Goal: Task Accomplishment & Management: Complete application form

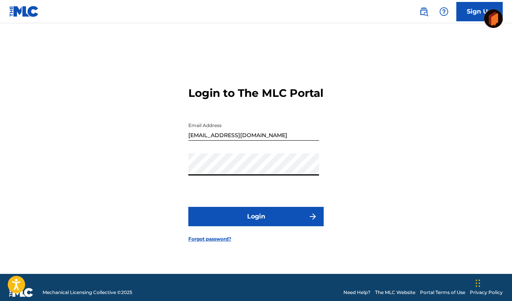
click at [248, 219] on button "Login" at bounding box center [255, 216] width 135 height 19
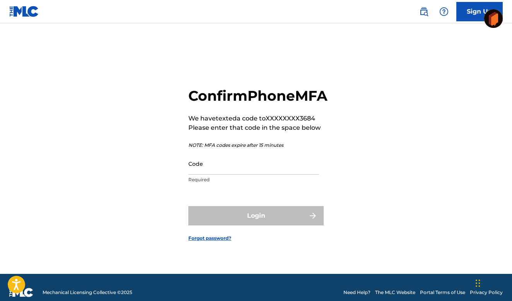
click at [208, 173] on input "Code" at bounding box center [253, 163] width 131 height 22
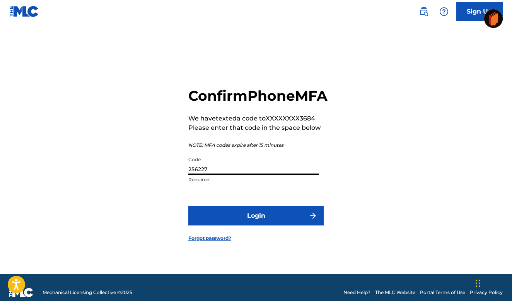
type input "256227"
click at [251, 219] on button "Login" at bounding box center [255, 215] width 135 height 19
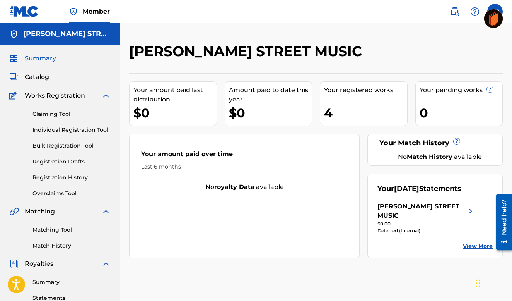
click at [106, 94] on img at bounding box center [105, 95] width 9 height 9
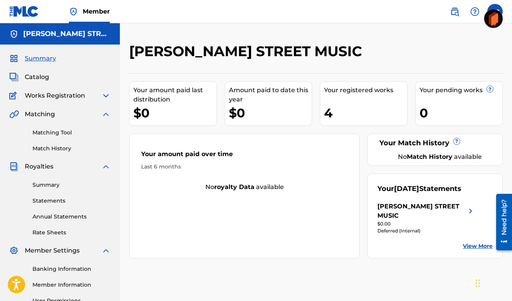
click at [14, 95] on img at bounding box center [14, 95] width 10 height 9
click at [71, 97] on span "Works Registration" at bounding box center [55, 95] width 60 height 9
click at [104, 95] on img at bounding box center [105, 95] width 9 height 9
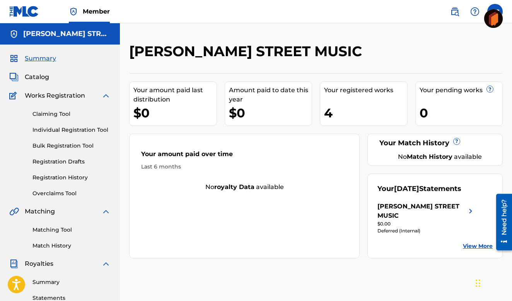
click at [69, 128] on link "Individual Registration Tool" at bounding box center [72, 130] width 78 height 8
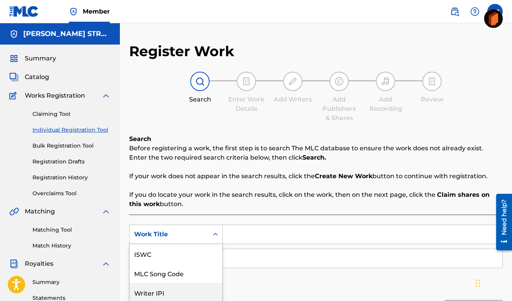
scroll to position [60, 0]
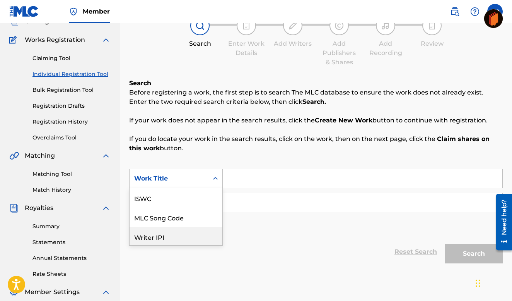
click at [137, 188] on div "Writer IPI, 3 of 7. 7 results available. Use Up and Down to choose options, pre…" at bounding box center [176, 178] width 94 height 19
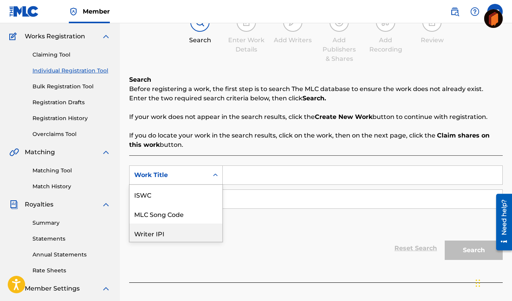
scroll to position [19, 0]
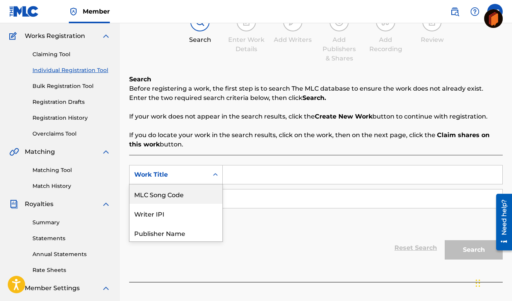
click at [176, 174] on div "Work Title" at bounding box center [169, 174] width 70 height 9
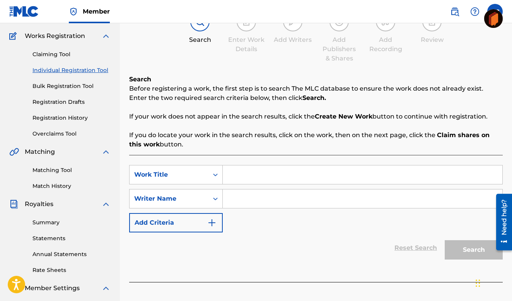
click at [154, 172] on div "Work Title" at bounding box center [169, 174] width 70 height 9
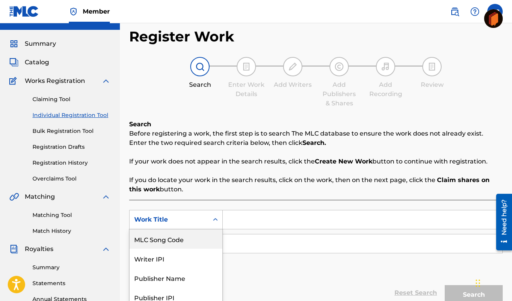
scroll to position [11, 0]
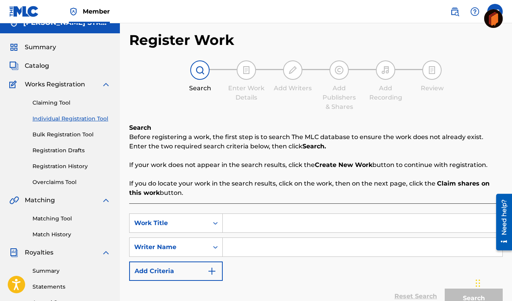
click at [267, 212] on div "SearchWithCriteria6cd48c9b-b7d2-4922-9676-429e677d7055 Work Title SearchWithCri…" at bounding box center [316, 266] width 374 height 127
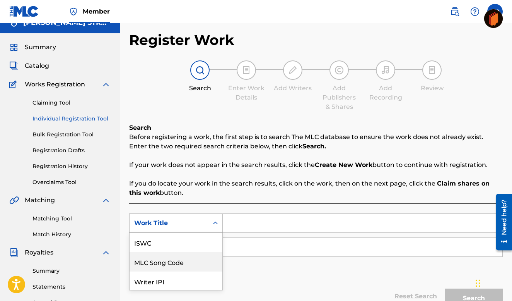
scroll to position [60, 0]
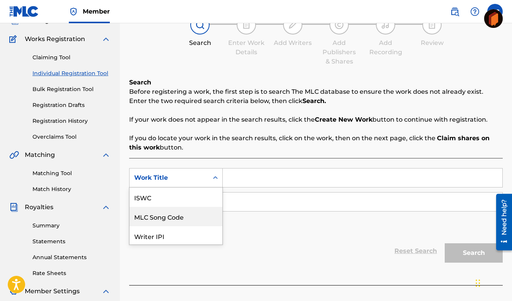
click at [174, 187] on div "MLC Song Code, 2 of 7. 7 results available. Use Up and Down to choose options, …" at bounding box center [176, 177] width 94 height 19
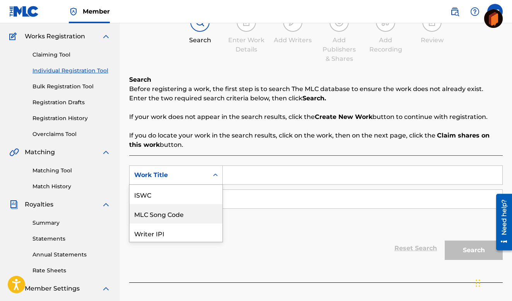
scroll to position [19, 0]
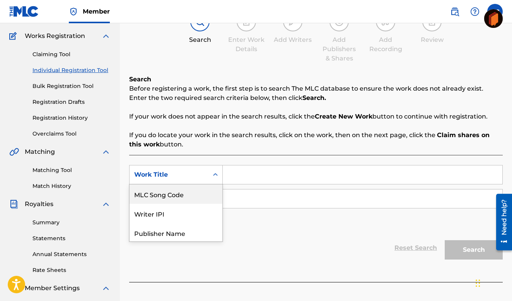
click at [174, 173] on div "Work Title" at bounding box center [169, 174] width 70 height 9
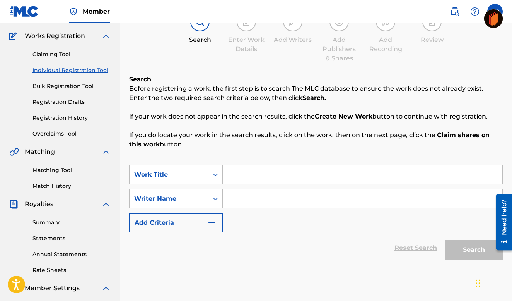
click at [234, 176] on input "Search Form" at bounding box center [363, 174] width 280 height 19
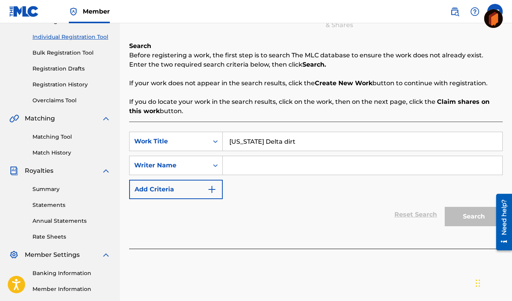
scroll to position [93, 0]
type input "M"
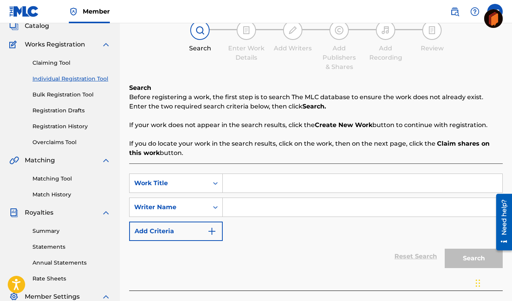
scroll to position [0, 0]
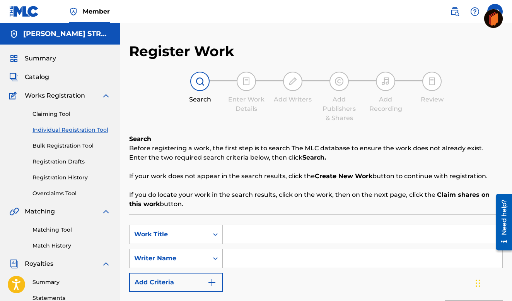
click at [214, 256] on icon "Search Form" at bounding box center [216, 258] width 8 height 8
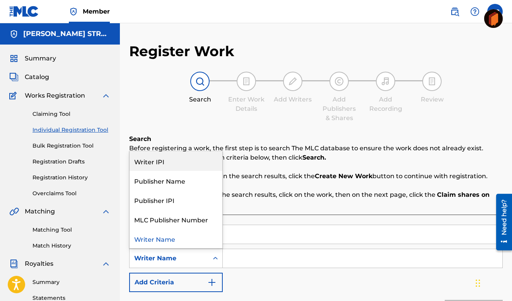
click at [280, 120] on div "Search Enter Work Details Add Writers Add Publishers & Shares Add Recording Rev…" at bounding box center [316, 97] width 374 height 51
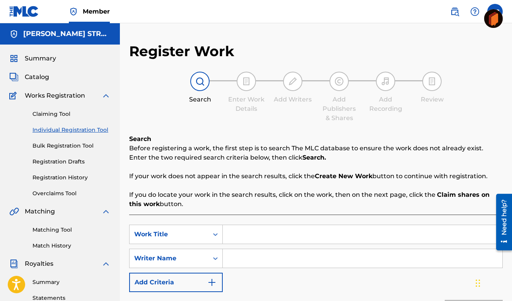
click at [244, 79] on img at bounding box center [246, 81] width 9 height 9
click at [244, 82] on img at bounding box center [246, 81] width 9 height 9
click at [39, 58] on span "Summary" at bounding box center [40, 58] width 31 height 9
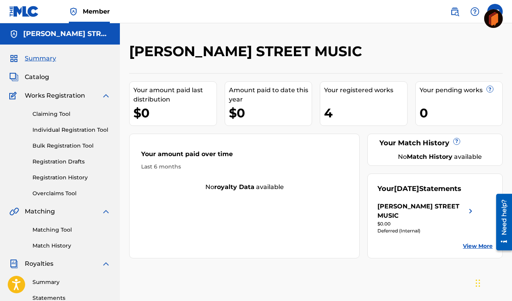
click at [38, 74] on span "Catalog" at bounding box center [37, 76] width 24 height 9
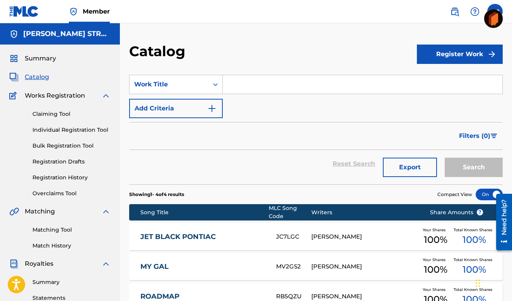
click at [64, 130] on link "Individual Registration Tool" at bounding box center [72, 130] width 78 height 8
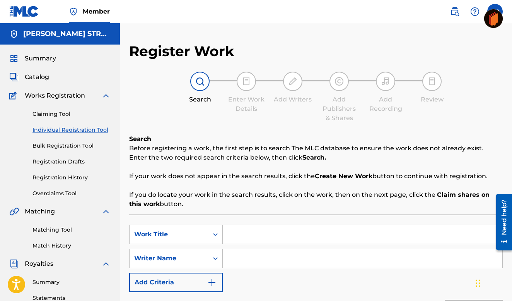
click at [199, 82] on img at bounding box center [199, 81] width 9 height 9
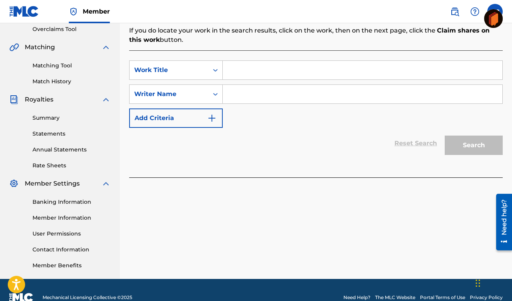
scroll to position [179, 0]
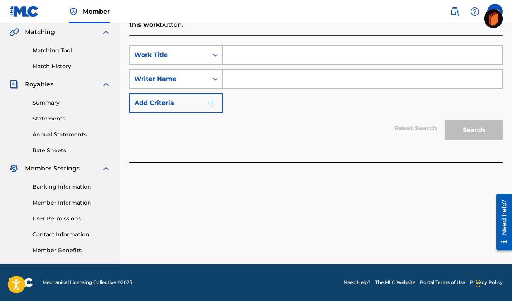
click at [472, 128] on div "Search" at bounding box center [472, 128] width 62 height 31
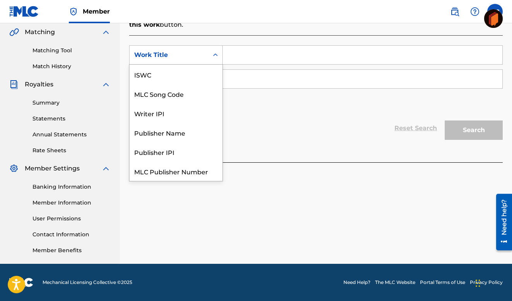
click at [197, 55] on div "Work Title" at bounding box center [169, 54] width 70 height 9
click at [150, 169] on div "Work Title" at bounding box center [176, 170] width 93 height 19
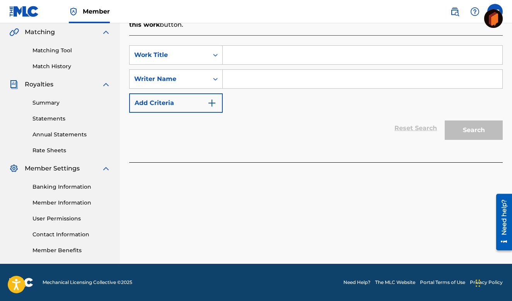
click at [227, 55] on input "Search Form" at bounding box center [363, 55] width 280 height 19
type input "m"
type input "[US_STATE] Delta Dirt"
click at [464, 126] on div "Search" at bounding box center [472, 128] width 62 height 31
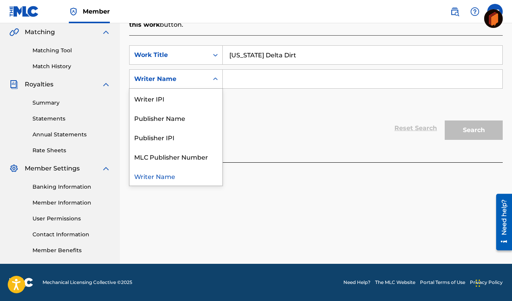
click at [178, 79] on div "Writer Name" at bounding box center [169, 78] width 70 height 9
click at [163, 77] on div "Writer Name" at bounding box center [169, 78] width 70 height 9
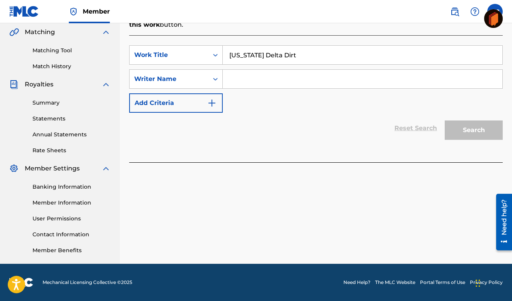
click at [178, 77] on div "Writer Name" at bounding box center [169, 78] width 70 height 9
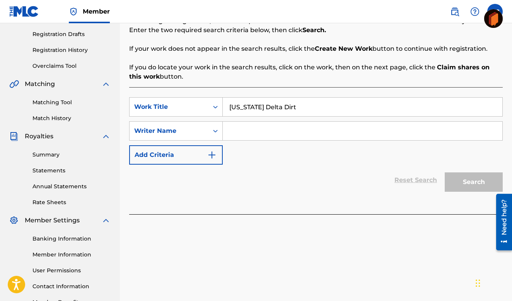
scroll to position [101, 0]
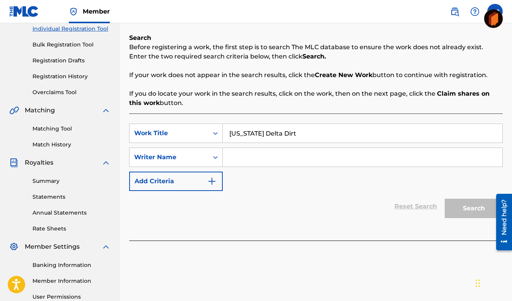
click at [455, 12] on img at bounding box center [454, 11] width 9 height 9
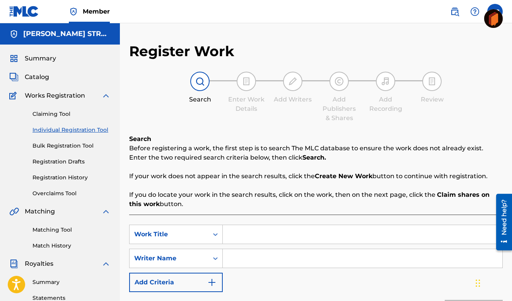
click at [105, 94] on img at bounding box center [105, 95] width 9 height 9
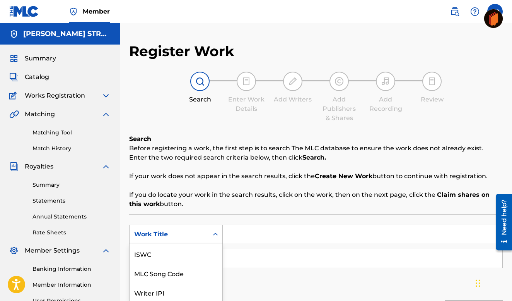
scroll to position [52, 0]
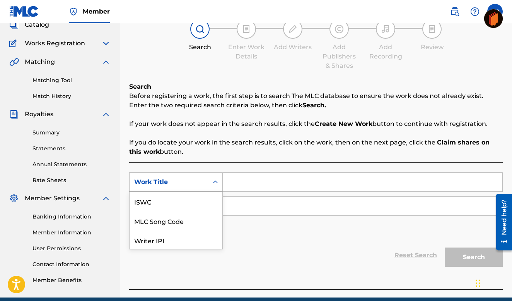
click at [180, 192] on div "Work Title selected, 7 of 7. 7 results available. Use Up and Down to choose opt…" at bounding box center [176, 181] width 94 height 19
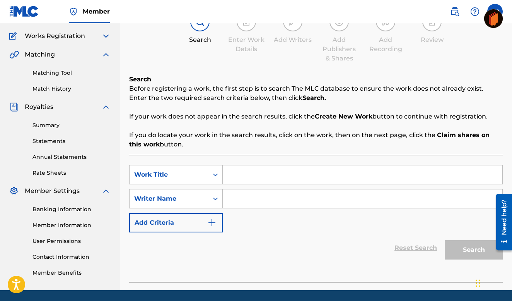
click at [156, 172] on div "Work Title" at bounding box center [169, 174] width 70 height 9
click at [235, 174] on input "Search Form" at bounding box center [363, 174] width 280 height 19
click at [216, 173] on icon "Search Form" at bounding box center [216, 175] width 8 height 8
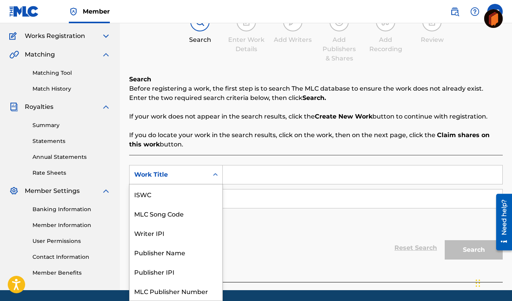
scroll to position [19, 0]
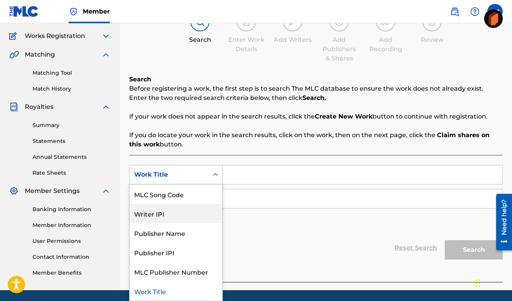
click at [152, 212] on div "Writer IPI" at bounding box center [176, 213] width 93 height 19
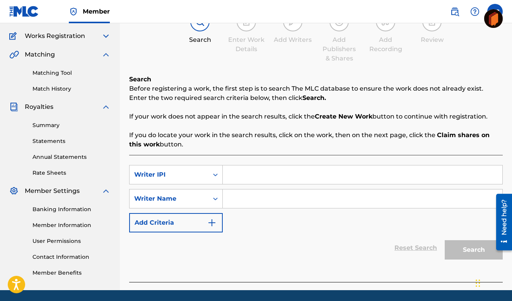
click at [239, 175] on input "Search Form" at bounding box center [363, 174] width 280 height 19
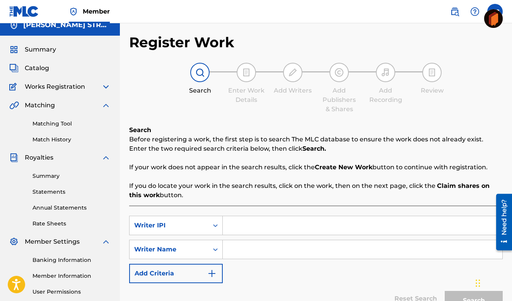
scroll to position [0, 0]
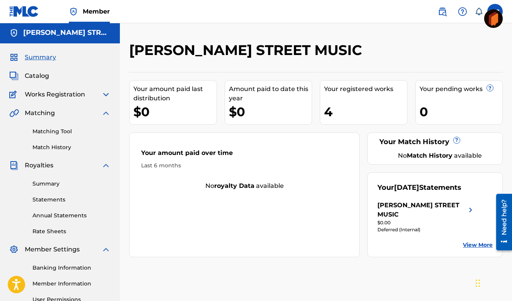
click at [476, 243] on link "View More" at bounding box center [478, 245] width 30 height 8
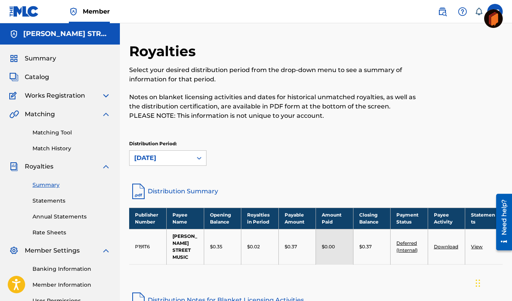
click at [15, 96] on img at bounding box center [14, 95] width 10 height 9
click at [48, 56] on span "Summary" at bounding box center [40, 58] width 31 height 9
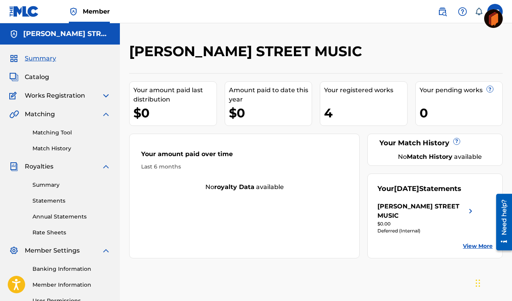
click at [51, 34] on h5 "[PERSON_NAME] STREET MUSIC" at bounding box center [66, 33] width 87 height 9
click at [20, 96] on div "Works Registration" at bounding box center [59, 95] width 101 height 9
click at [56, 96] on span "Works Registration" at bounding box center [55, 95] width 60 height 9
click at [16, 95] on img at bounding box center [14, 95] width 10 height 9
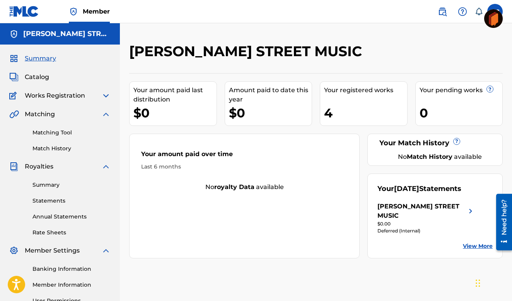
click at [61, 95] on span "Works Registration" at bounding box center [55, 95] width 60 height 9
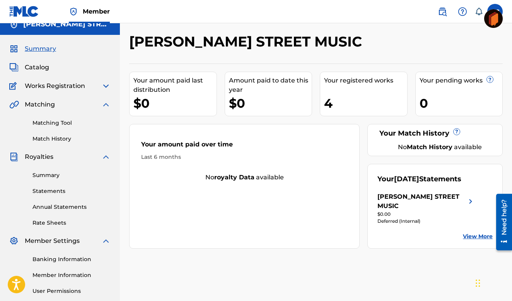
scroll to position [10, 0]
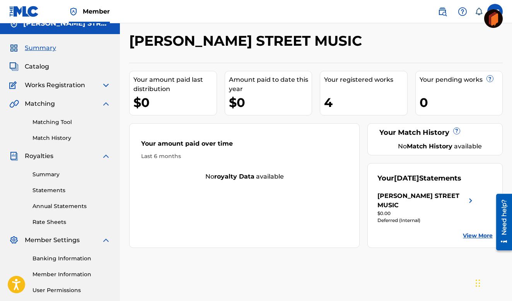
click at [474, 234] on link "View More" at bounding box center [478, 235] width 30 height 8
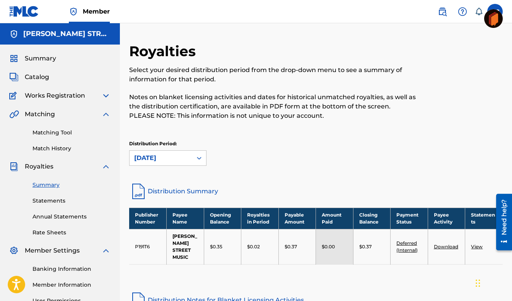
click at [340, 158] on div "Distribution Period: August 2025" at bounding box center [316, 153] width 374 height 26
click at [57, 146] on link "Match History" at bounding box center [72, 148] width 78 height 8
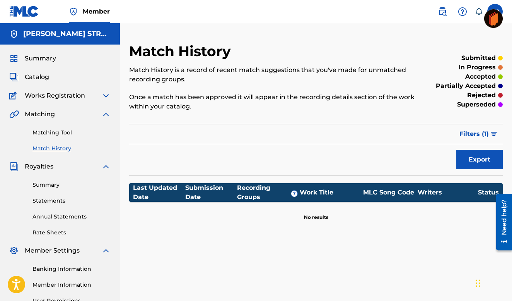
click at [51, 132] on link "Matching Tool" at bounding box center [72, 132] width 78 height 8
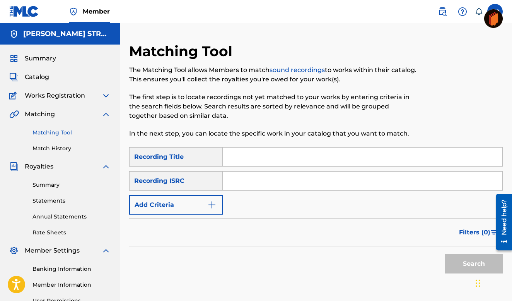
click at [36, 76] on span "Catalog" at bounding box center [37, 76] width 24 height 9
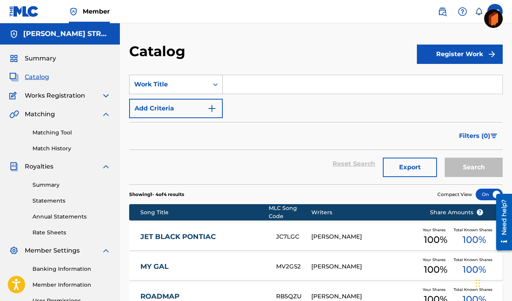
click at [141, 80] on div "Work Title" at bounding box center [169, 84] width 70 height 9
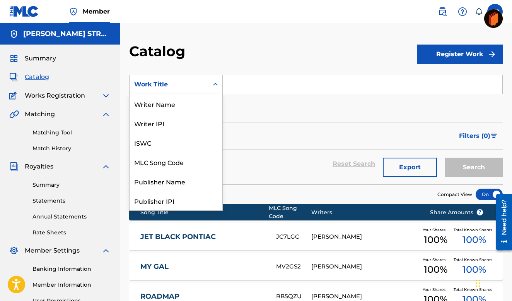
scroll to position [116, 0]
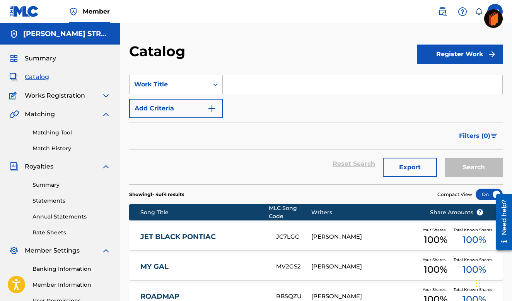
click at [470, 51] on button "Register Work" at bounding box center [460, 54] width 86 height 19
click at [438, 75] on link "Individual" at bounding box center [460, 79] width 86 height 19
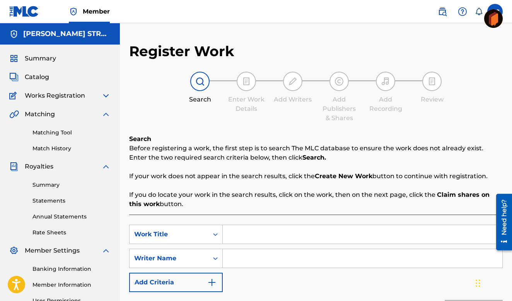
click at [202, 82] on img at bounding box center [199, 81] width 9 height 9
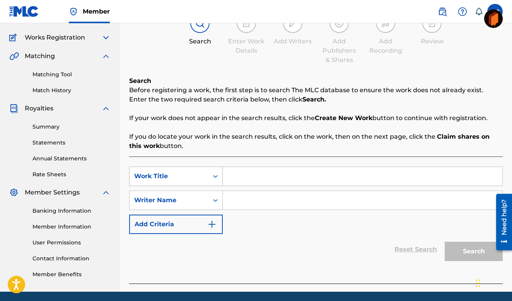
scroll to position [60, 0]
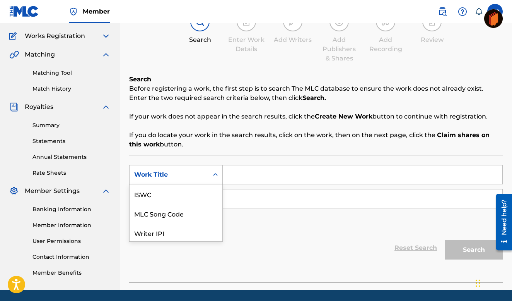
click at [148, 172] on div "Work Title" at bounding box center [169, 174] width 70 height 9
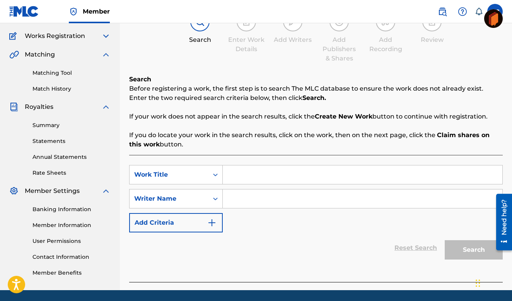
click at [216, 173] on icon "Search Form" at bounding box center [216, 175] width 8 height 8
click at [230, 176] on input "Search Form" at bounding box center [363, 174] width 280 height 19
type input "[US_STATE] Delta Dirt"
click at [154, 195] on div "Writer Name" at bounding box center [169, 198] width 70 height 9
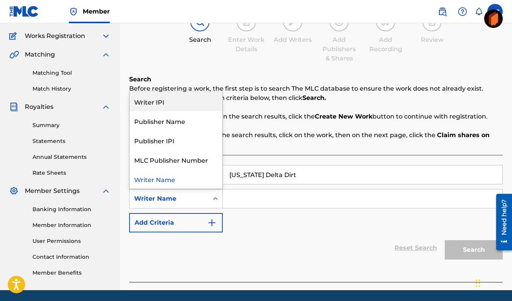
click at [156, 100] on div "Writer IPI" at bounding box center [176, 101] width 93 height 19
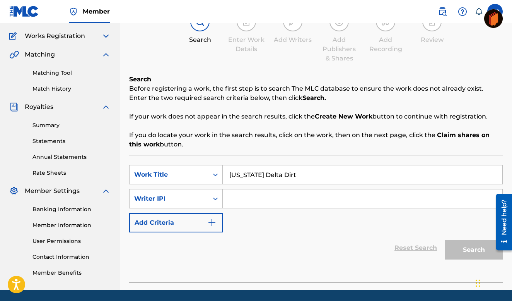
click at [238, 194] on input "Search Form" at bounding box center [363, 198] width 280 height 19
type input "Andrew Cale"
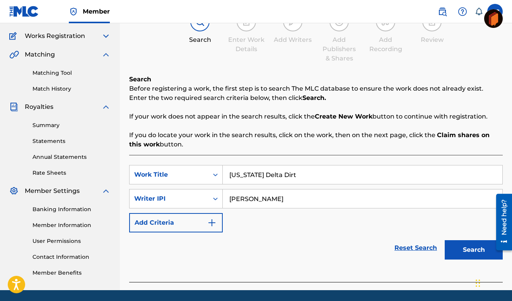
click at [474, 247] on button "Search" at bounding box center [474, 249] width 58 height 19
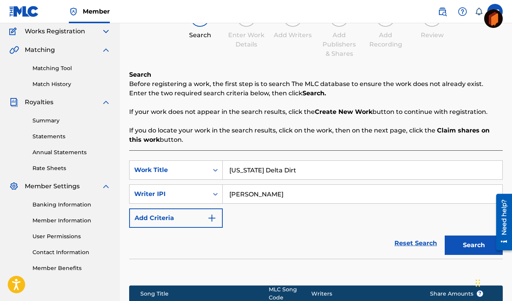
scroll to position [0, 0]
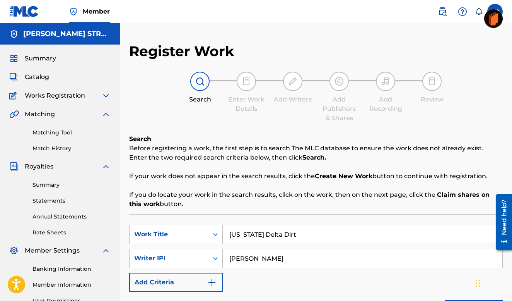
click at [200, 79] on img at bounding box center [199, 81] width 9 height 9
click at [200, 82] on img at bounding box center [199, 81] width 9 height 9
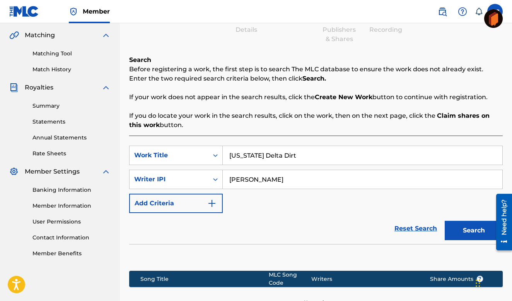
scroll to position [80, 0]
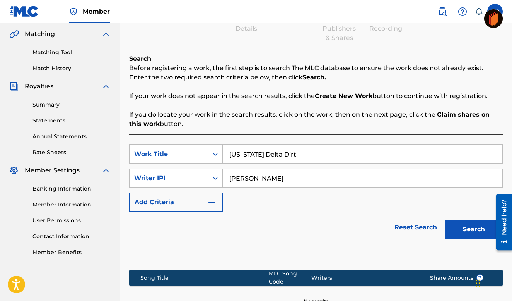
click at [409, 226] on link "Reset Search" at bounding box center [416, 227] width 50 height 17
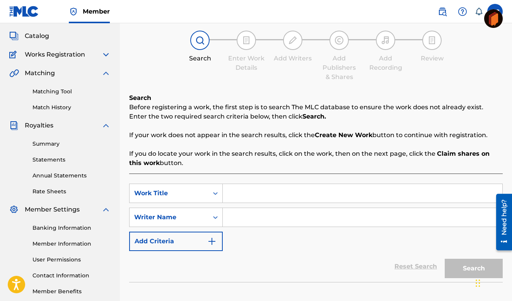
scroll to position [0, 0]
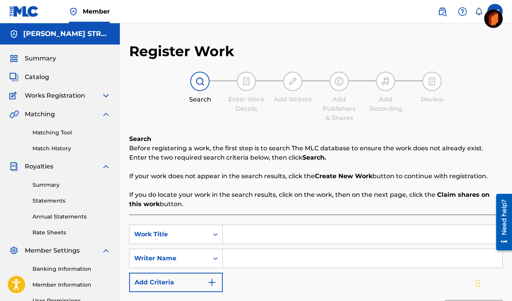
click at [198, 79] on img at bounding box center [199, 81] width 9 height 9
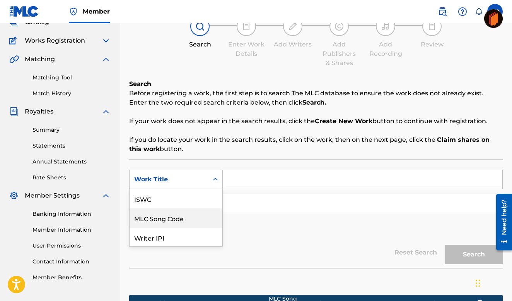
click at [196, 189] on div "MLC Song Code, 2 of 7. 7 results available. Use Up and Down to choose options, …" at bounding box center [176, 178] width 94 height 19
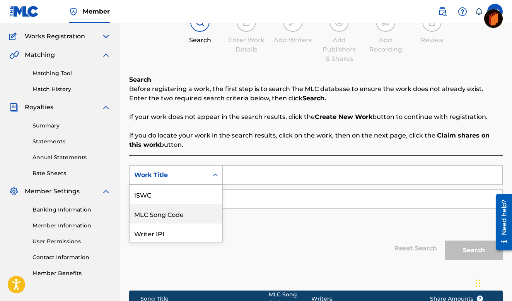
scroll to position [19, 0]
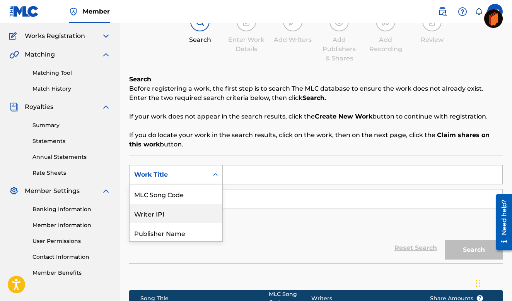
click at [180, 214] on div "Writer IPI" at bounding box center [176, 213] width 93 height 19
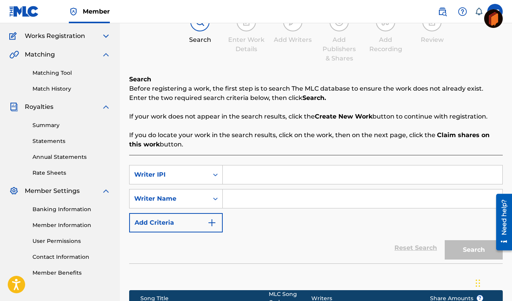
click at [229, 172] on input "Search Form" at bounding box center [363, 174] width 280 height 19
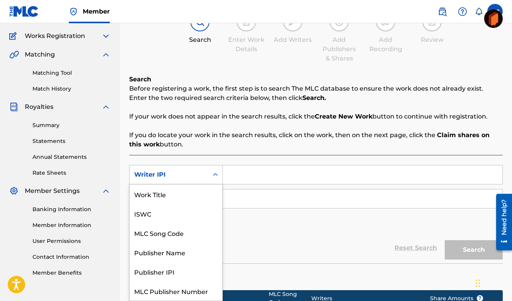
click at [217, 173] on icon "Search Form" at bounding box center [216, 175] width 8 height 8
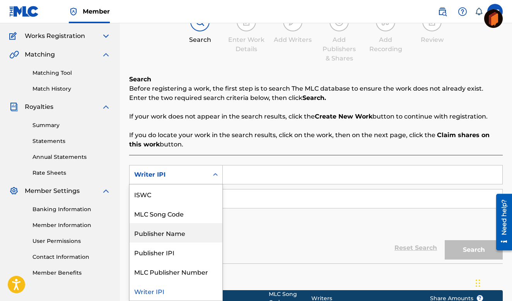
scroll to position [63, 0]
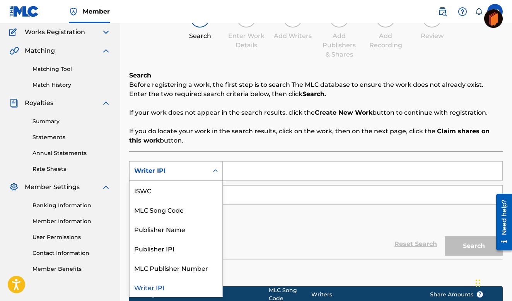
click at [151, 285] on div "Writer IPI" at bounding box center [176, 286] width 93 height 19
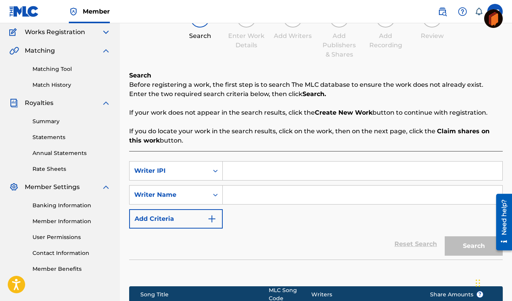
click at [228, 193] on input "Search Form" at bounding box center [363, 194] width 280 height 19
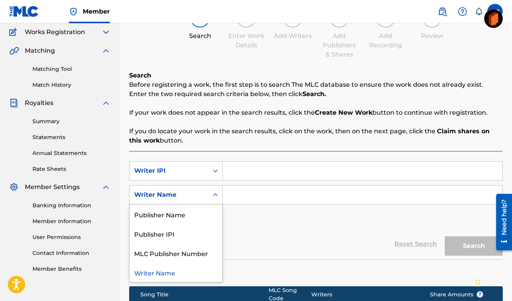
click at [216, 195] on icon "Search Form" at bounding box center [216, 195] width 8 height 8
click at [168, 274] on div "Writer Name" at bounding box center [176, 271] width 93 height 19
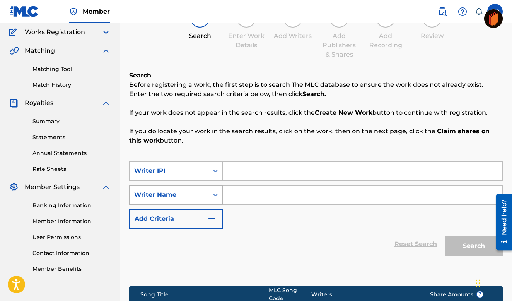
click at [217, 193] on icon "Search Form" at bounding box center [216, 195] width 8 height 8
click at [227, 193] on input "Search Form" at bounding box center [363, 194] width 280 height 19
click at [199, 192] on div "Writer Name" at bounding box center [169, 194] width 70 height 9
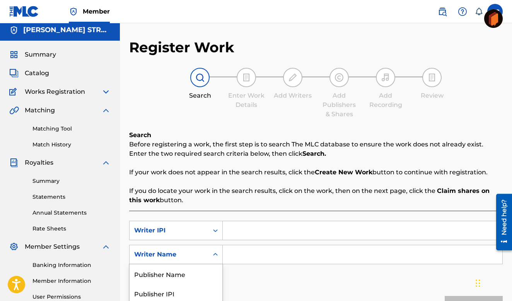
scroll to position [0, 0]
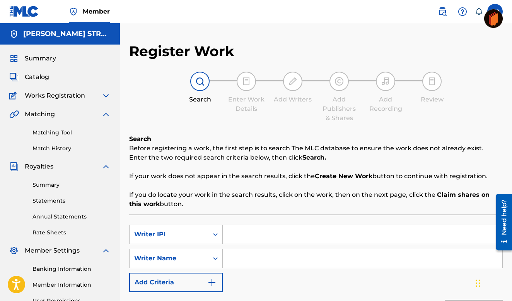
click at [201, 80] on img at bounding box center [199, 81] width 9 height 9
click at [215, 256] on icon "Search Form" at bounding box center [216, 258] width 8 height 8
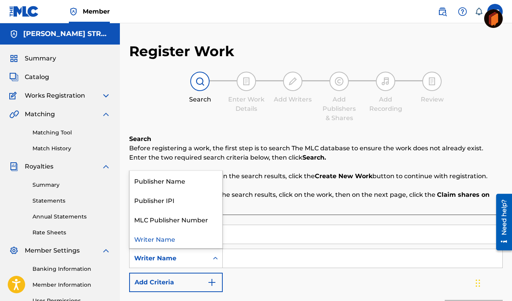
click at [155, 238] on div "Writer Name" at bounding box center [176, 238] width 93 height 19
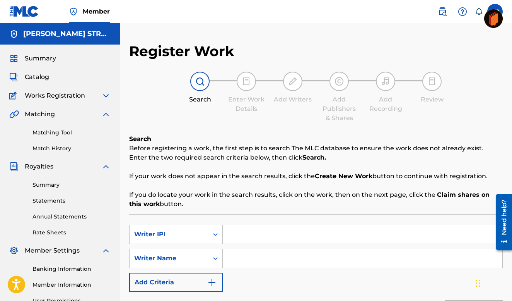
click at [229, 258] on input "Search Form" at bounding box center [363, 258] width 280 height 19
click at [229, 260] on input "Search Form" at bounding box center [363, 258] width 280 height 19
type input "a"
type input "Andrew Cale"
click at [226, 236] on input "Search Form" at bounding box center [363, 234] width 280 height 19
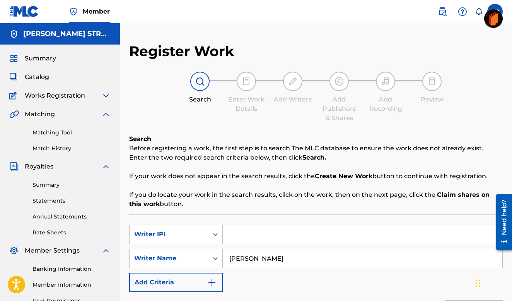
click at [231, 234] on input "Search Form" at bounding box center [363, 234] width 280 height 19
click at [228, 234] on input "Search Form" at bounding box center [363, 234] width 280 height 19
click at [348, 176] on strong "Create New Work" at bounding box center [344, 175] width 58 height 7
click at [341, 176] on strong "Create New Work" at bounding box center [344, 175] width 58 height 7
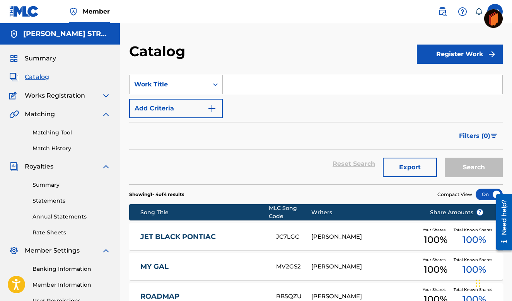
click at [453, 51] on button "Register Work" at bounding box center [460, 54] width 86 height 19
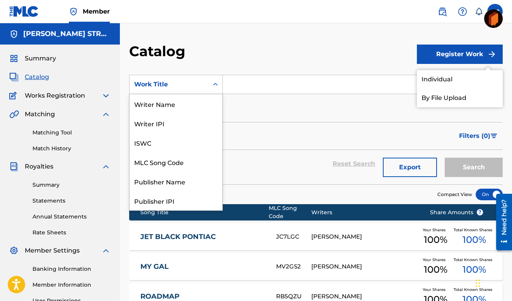
click at [156, 82] on div "Work Title" at bounding box center [169, 84] width 70 height 9
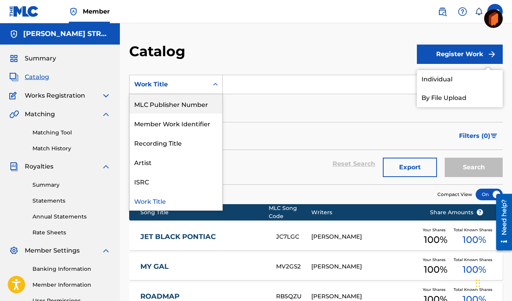
click at [232, 84] on input "Search Form" at bounding box center [363, 84] width 280 height 19
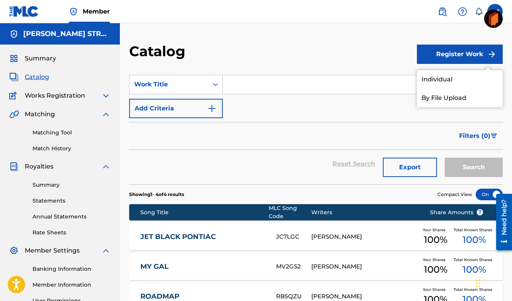
click at [232, 84] on input "Search Form" at bounding box center [363, 84] width 280 height 19
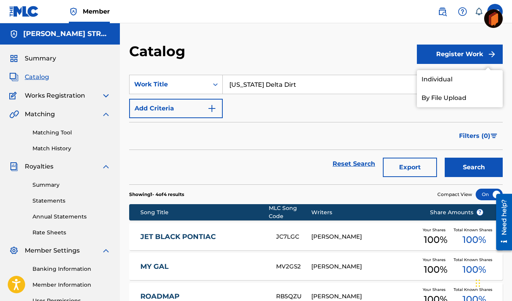
type input "[US_STATE] Delta Dirt"
click at [438, 76] on link "Individual" at bounding box center [460, 79] width 86 height 19
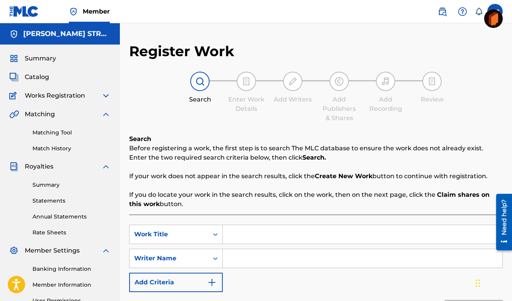
click at [203, 85] on img at bounding box center [199, 81] width 9 height 9
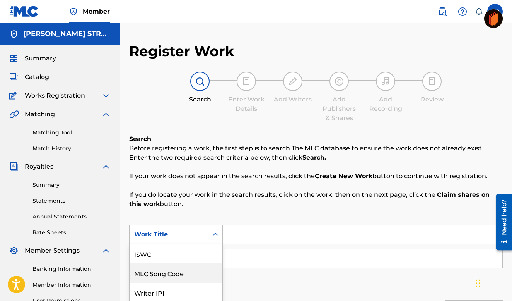
scroll to position [52, 0]
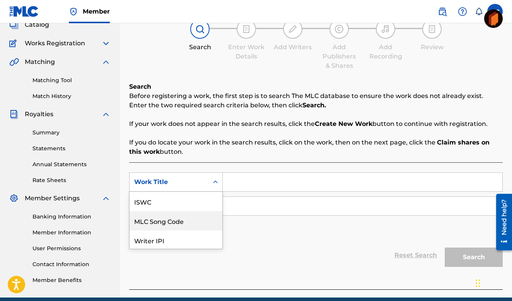
click at [197, 192] on div "MLC Song Code, 2 of 7. 7 results available. Use Up and Down to choose options, …" at bounding box center [176, 181] width 94 height 19
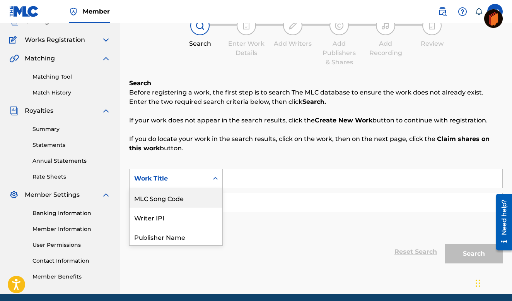
scroll to position [63, 0]
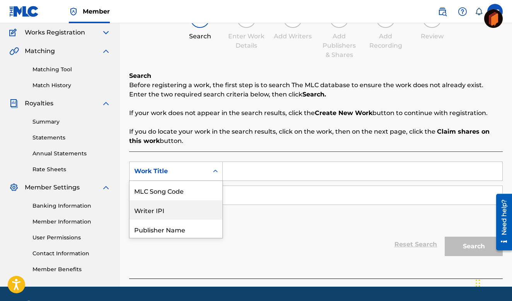
click at [156, 207] on div "Writer IPI" at bounding box center [176, 209] width 93 height 19
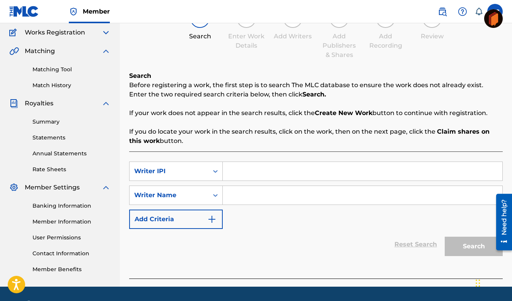
click at [228, 173] on input "Search Form" at bounding box center [363, 171] width 280 height 19
type input "00337240873"
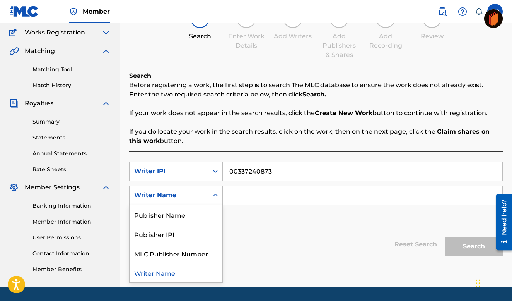
click at [191, 191] on div "Writer Name" at bounding box center [169, 194] width 70 height 9
click at [236, 193] on input "Search Form" at bounding box center [363, 195] width 280 height 19
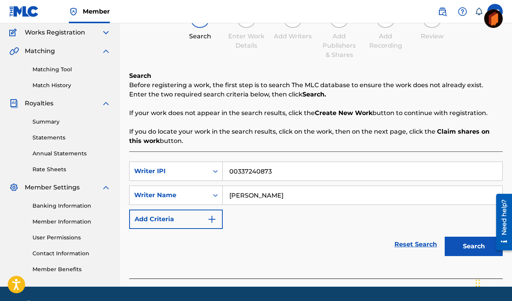
type input "Andrew Cale"
click at [445, 236] on button "Search" at bounding box center [474, 245] width 58 height 19
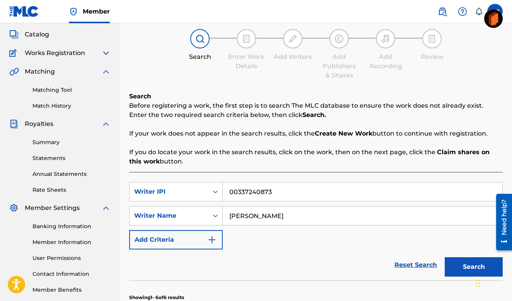
scroll to position [0, 0]
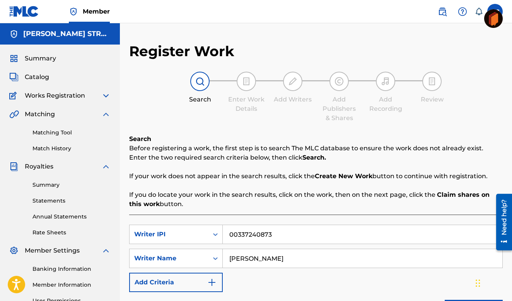
click at [315, 158] on strong "Search." at bounding box center [315, 157] width 24 height 7
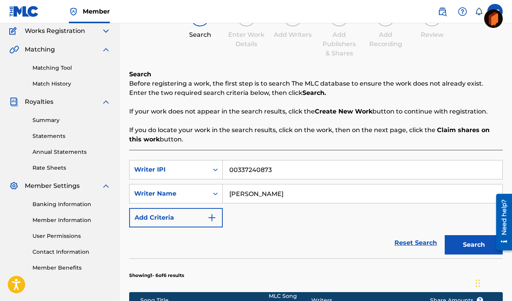
scroll to position [65, 0]
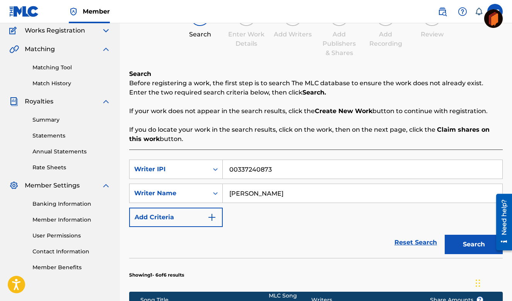
click at [476, 240] on button "Search" at bounding box center [474, 244] width 58 height 19
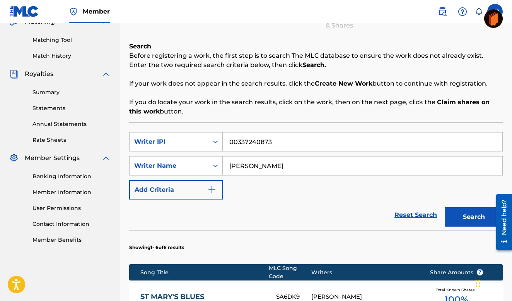
scroll to position [95, 0]
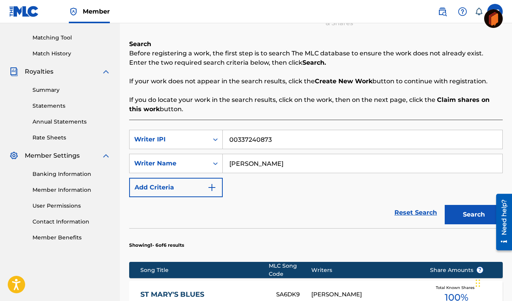
click at [410, 212] on link "Reset Search" at bounding box center [416, 212] width 50 height 17
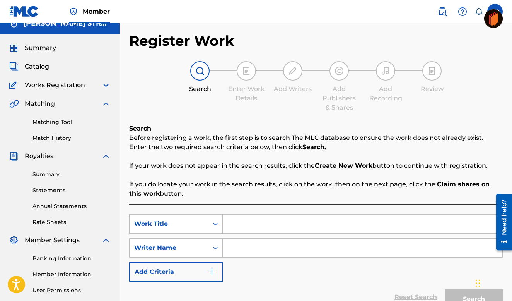
scroll to position [10, 0]
click at [11, 86] on img at bounding box center [14, 85] width 10 height 9
click at [28, 87] on span "Works Registration" at bounding box center [55, 85] width 60 height 9
click at [49, 88] on span "Works Registration" at bounding box center [55, 85] width 60 height 9
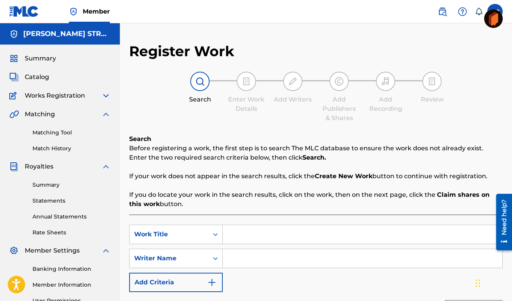
click at [202, 78] on img at bounding box center [199, 81] width 9 height 9
click at [458, 193] on strong "Claim shares on this work" at bounding box center [309, 199] width 361 height 17
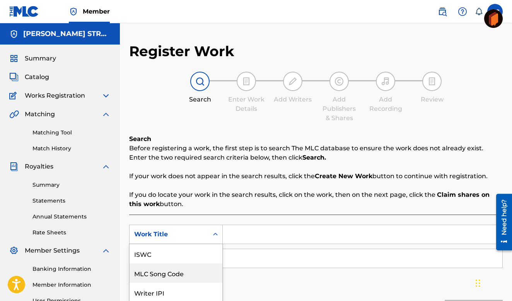
scroll to position [52, 0]
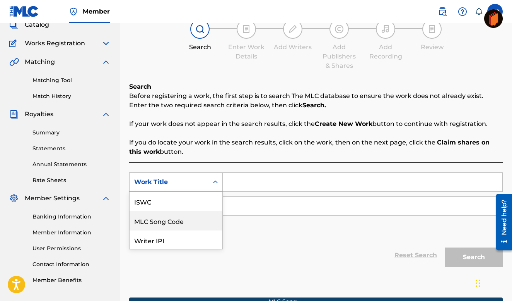
click at [161, 192] on div "MLC Song Code, 2 of 7. 7 results available. Use Up and Down to choose options, …" at bounding box center [176, 181] width 94 height 19
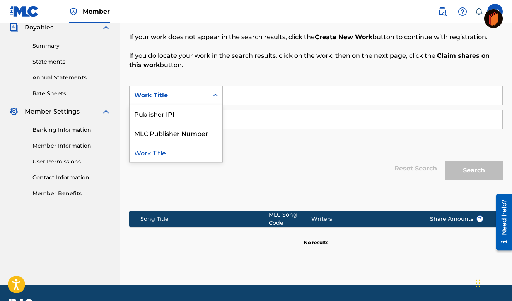
scroll to position [139, 0]
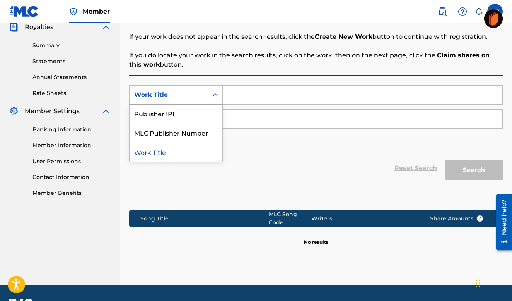
click at [239, 216] on div "Song Title" at bounding box center [204, 218] width 128 height 8
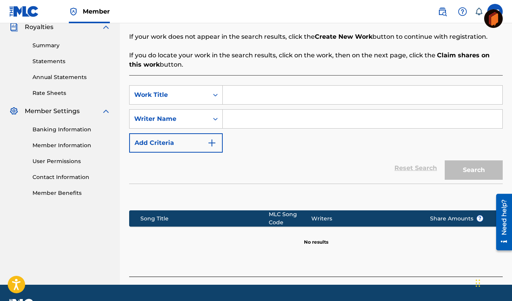
click at [164, 212] on div "Song Title MLC Song Code Writers Share Amounts ?" at bounding box center [316, 218] width 374 height 16
click at [235, 96] on input "Search Form" at bounding box center [363, 95] width 280 height 19
type input "[US_STATE] Delta Dirt"
click at [307, 221] on div "MLC Song Code" at bounding box center [290, 218] width 43 height 16
click at [335, 217] on div "Writers" at bounding box center [365, 218] width 106 height 8
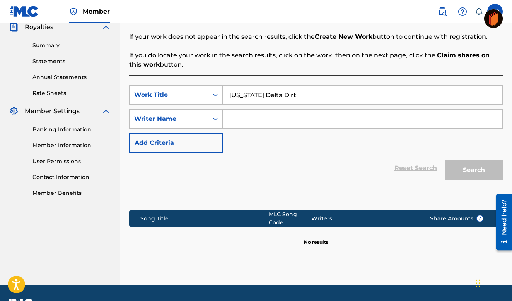
scroll to position [160, 0]
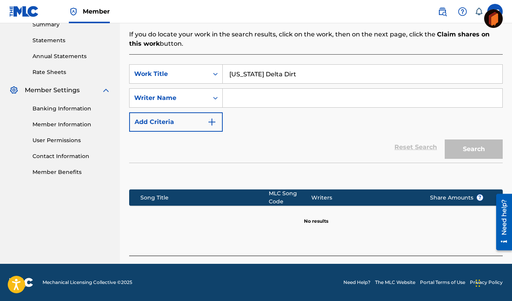
click at [236, 93] on input "Search Form" at bounding box center [363, 98] width 280 height 19
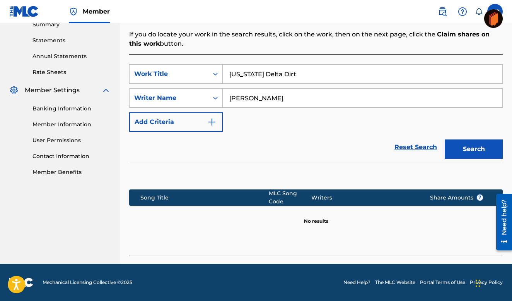
type input "Andrew Cale"
click at [445, 139] on button "Search" at bounding box center [474, 148] width 58 height 19
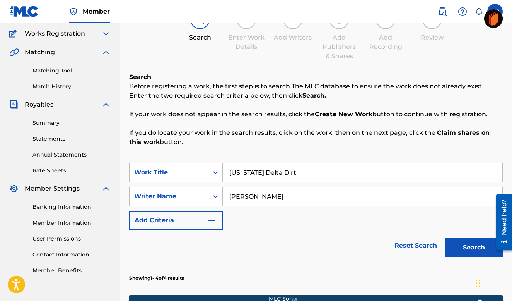
scroll to position [63, 0]
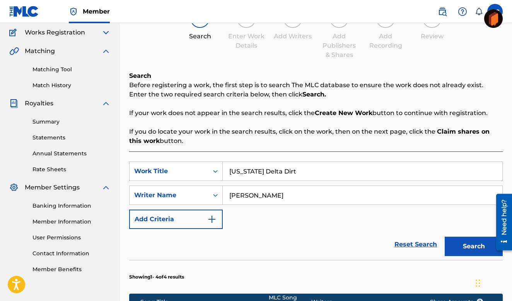
click at [204, 216] on button "Add Criteria" at bounding box center [176, 218] width 94 height 19
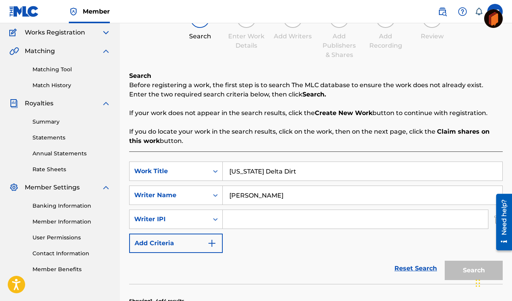
click at [232, 216] on input "Search Form" at bounding box center [355, 219] width 265 height 19
type input "00337240873"
click at [175, 238] on button "Add Criteria" at bounding box center [176, 242] width 94 height 19
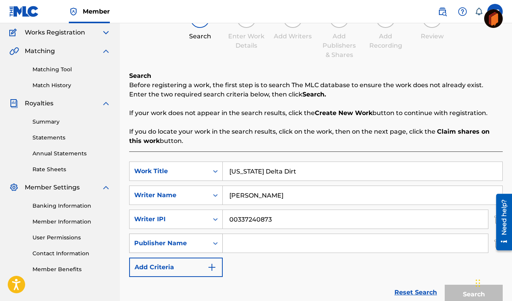
click at [185, 241] on div "Publisher Name" at bounding box center [169, 242] width 70 height 9
click at [250, 239] on input "Search Form" at bounding box center [355, 243] width 265 height 19
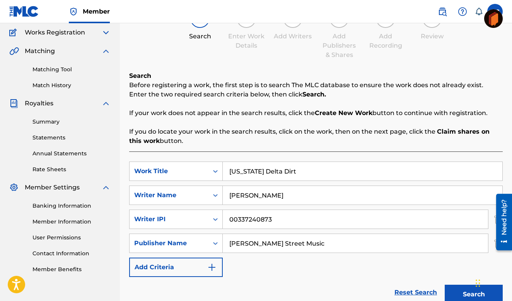
type input "Constance Street Music"
click at [177, 265] on button "Add Criteria" at bounding box center [176, 266] width 94 height 19
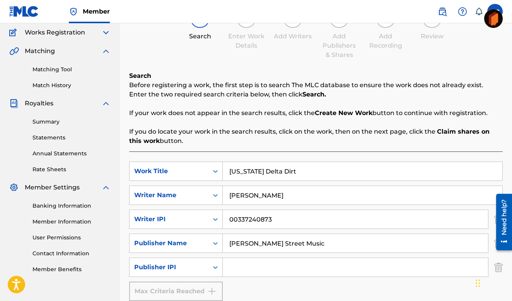
click at [253, 265] on input "Search Form" at bounding box center [355, 267] width 265 height 19
type input "P191T6"
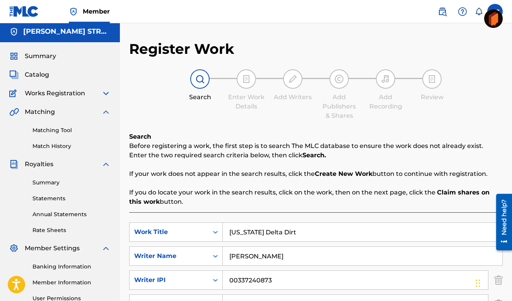
scroll to position [3, 0]
click at [200, 80] on img at bounding box center [199, 78] width 9 height 9
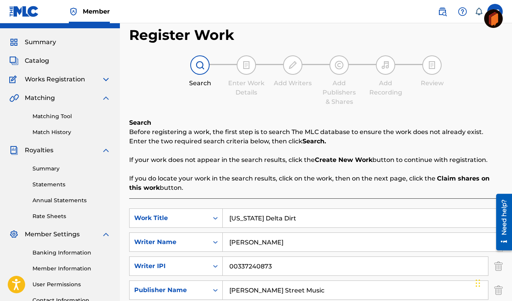
scroll to position [18, 0]
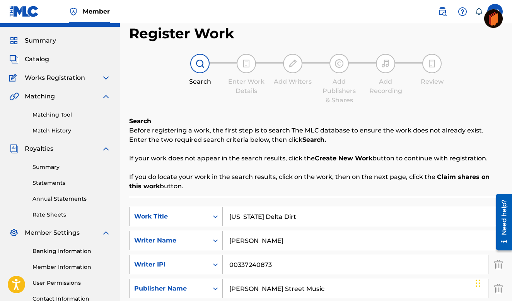
click at [109, 77] on img at bounding box center [105, 77] width 9 height 9
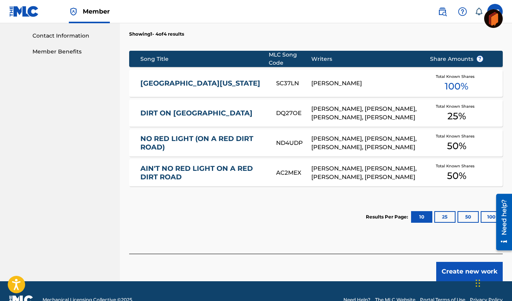
scroll to position [395, 0]
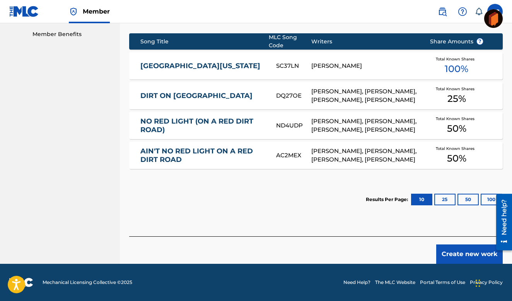
click at [467, 252] on button "Create new work" at bounding box center [470, 253] width 67 height 19
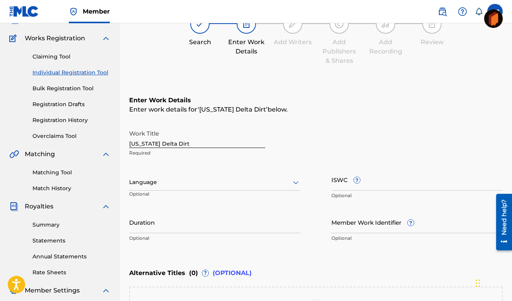
scroll to position [0, 0]
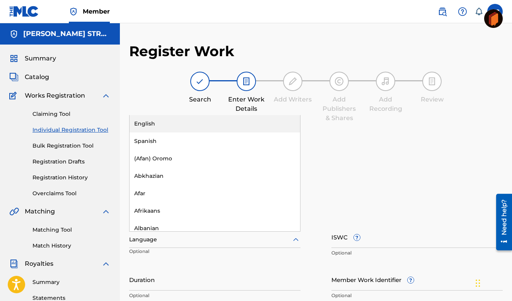
click at [294, 238] on icon at bounding box center [295, 239] width 9 height 9
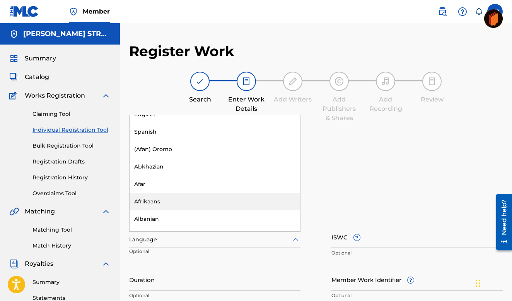
scroll to position [2, 0]
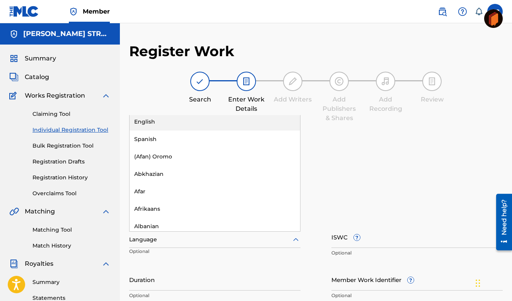
click at [147, 122] on div "English" at bounding box center [215, 121] width 171 height 17
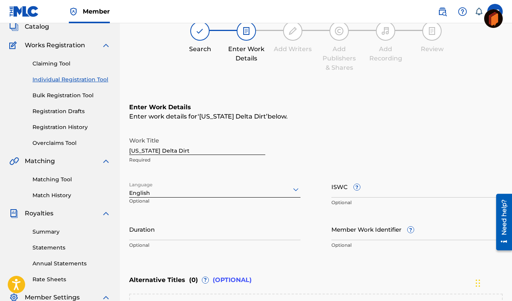
scroll to position [51, 0]
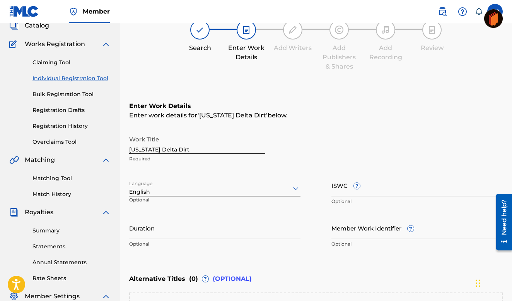
click at [134, 228] on input "Duration" at bounding box center [214, 228] width 171 height 22
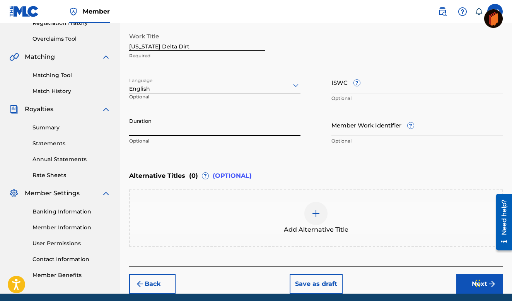
scroll to position [184, 0]
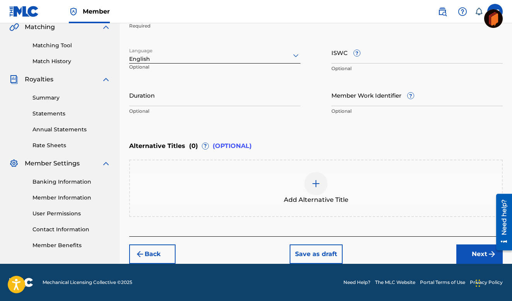
click at [152, 250] on button "Back" at bounding box center [152, 253] width 46 height 19
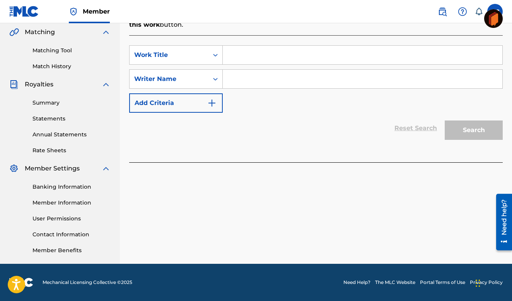
click at [279, 127] on div "Reset Search Search" at bounding box center [316, 128] width 374 height 31
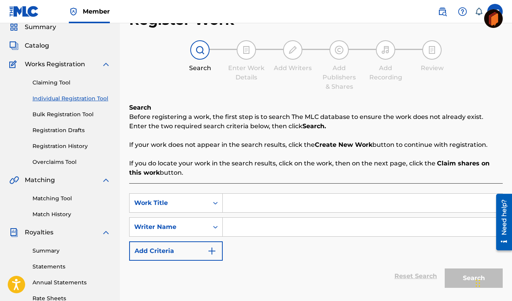
scroll to position [0, 0]
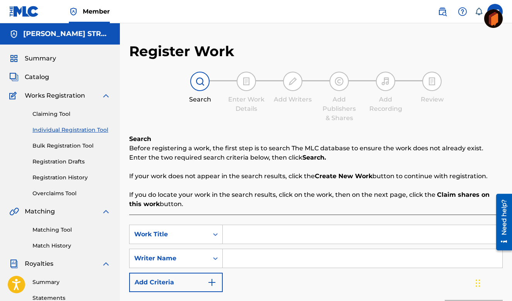
click at [64, 127] on link "Individual Registration Tool" at bounding box center [72, 130] width 78 height 8
click at [66, 130] on link "Individual Registration Tool" at bounding box center [72, 130] width 78 height 8
click at [67, 159] on link "Registration Drafts" at bounding box center [72, 162] width 78 height 8
